Goal: Transaction & Acquisition: Purchase product/service

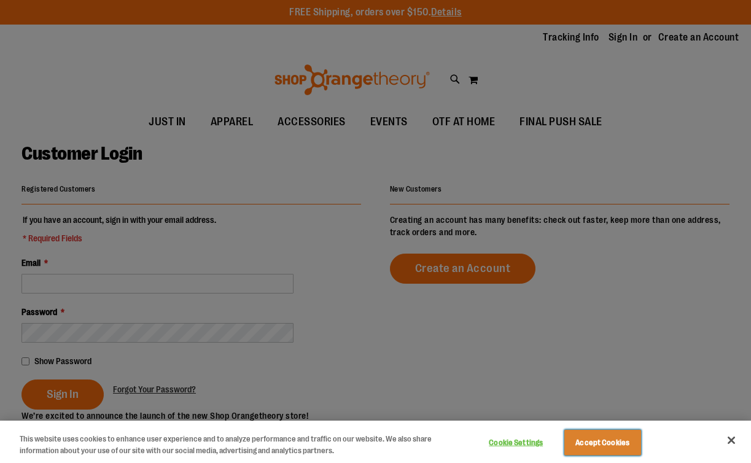
click at [613, 448] on button "Accept Cookies" at bounding box center [602, 443] width 77 height 26
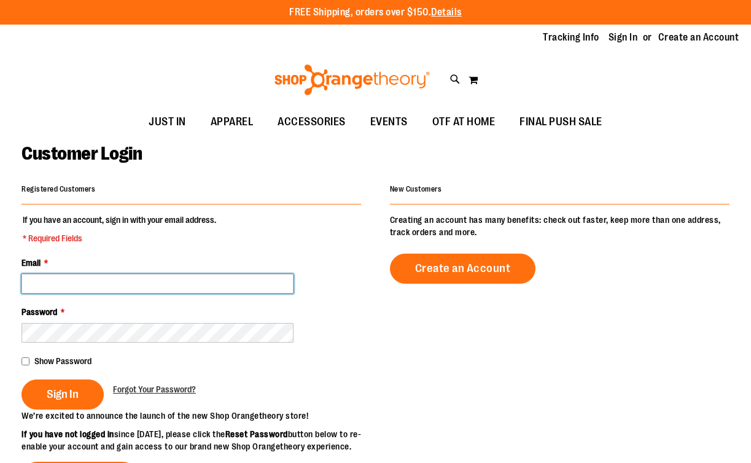
click at [120, 285] on input "Email *" at bounding box center [157, 284] width 272 height 20
type input "**********"
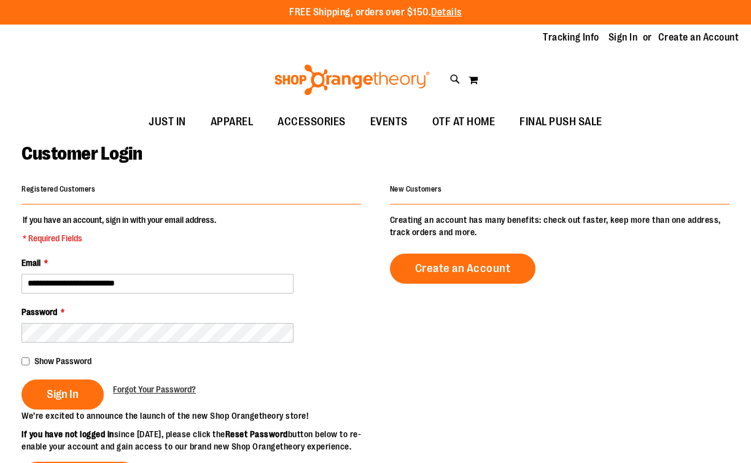
click at [182, 236] on span "* Required Fields" at bounding box center [119, 238] width 193 height 12
click at [350, 79] on img at bounding box center [352, 79] width 159 height 31
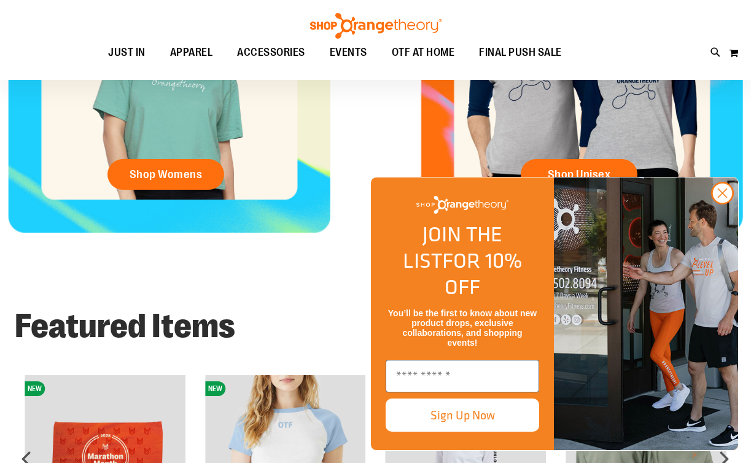
scroll to position [610, 0]
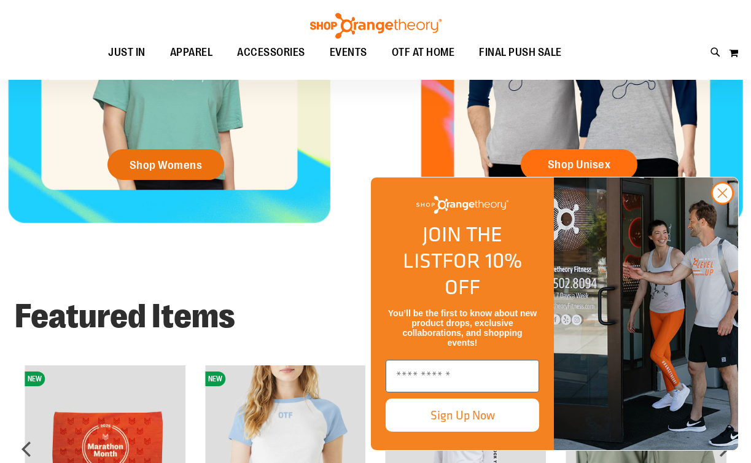
click at [222, 165] on link "Shop Womens" at bounding box center [165, 164] width 117 height 31
